Goal: Task Accomplishment & Management: Manage account settings

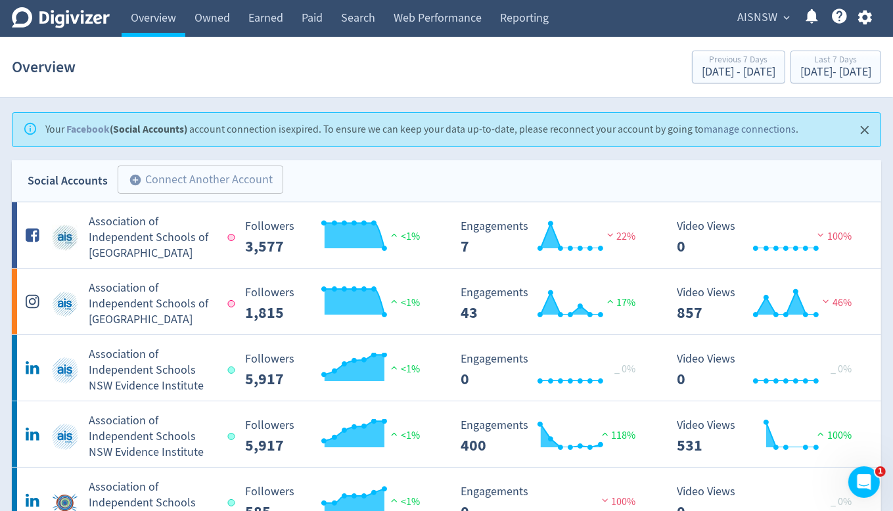
click at [730, 127] on link "manage connections" at bounding box center [750, 129] width 92 height 13
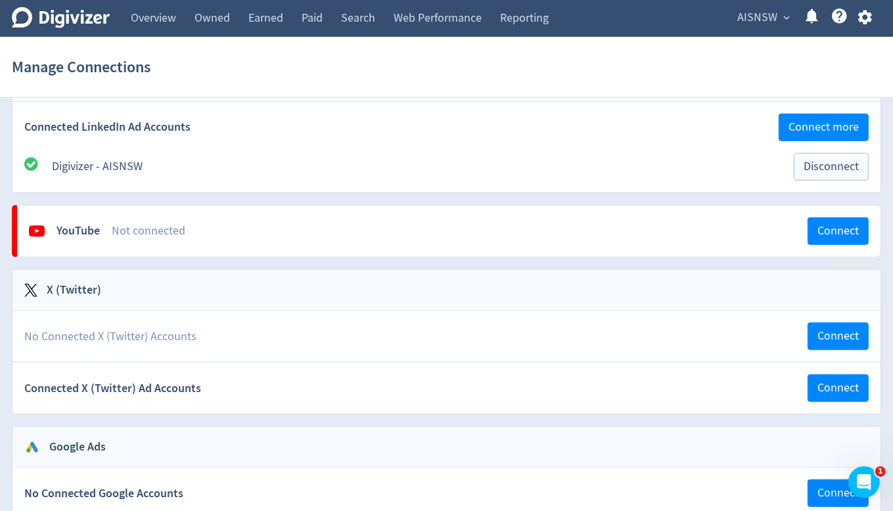
scroll to position [920, 0]
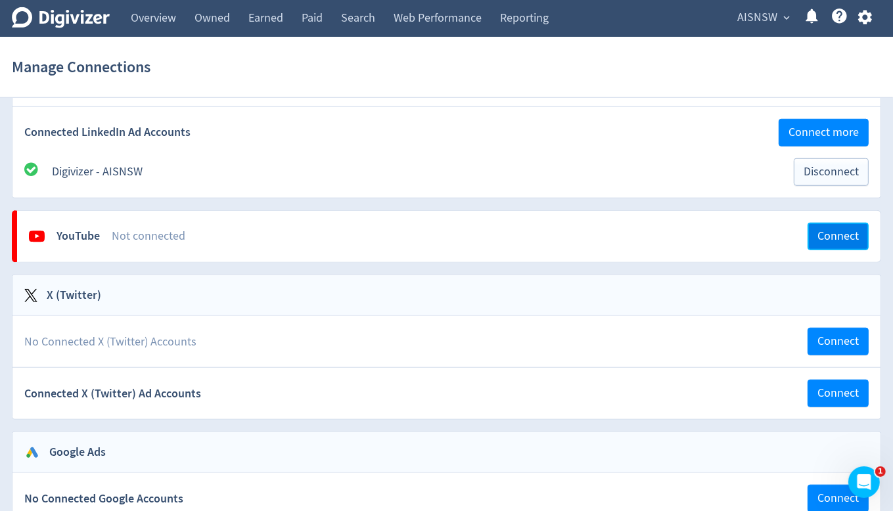
click at [841, 232] on span "Connect" at bounding box center [838, 237] width 41 height 12
